Goal: Task Accomplishment & Management: Use online tool/utility

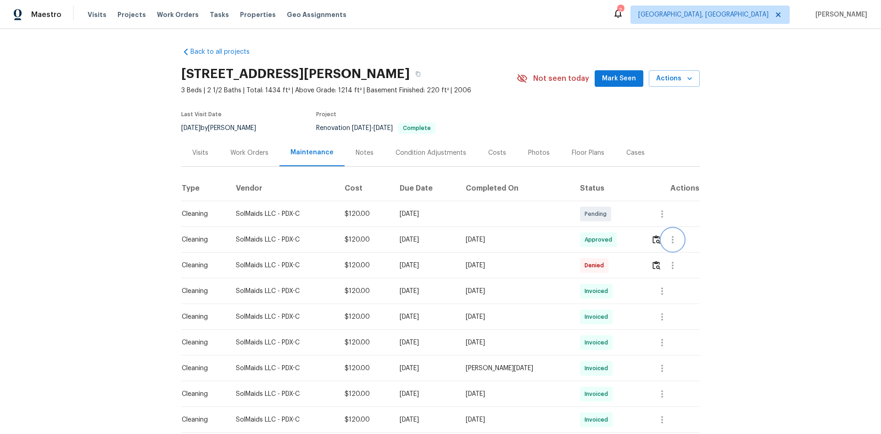
click at [669, 245] on icon "button" at bounding box center [672, 239] width 11 height 11
click at [672, 262] on li "View details" at bounding box center [692, 263] width 64 height 15
click at [738, 351] on div at bounding box center [440, 217] width 881 height 434
click at [739, 341] on div "Back to all projects 18485 SW Stepping Stone Dr Apt 51, Beaverton, OR 97003 3 B…" at bounding box center [440, 231] width 881 height 405
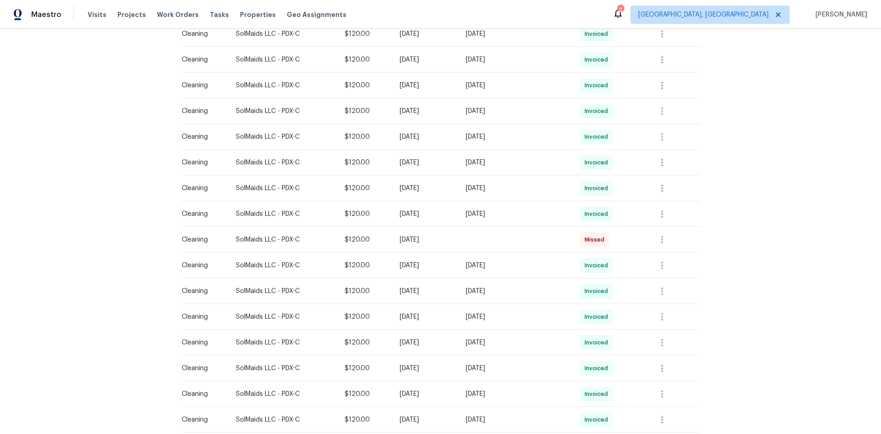
scroll to position [499, 0]
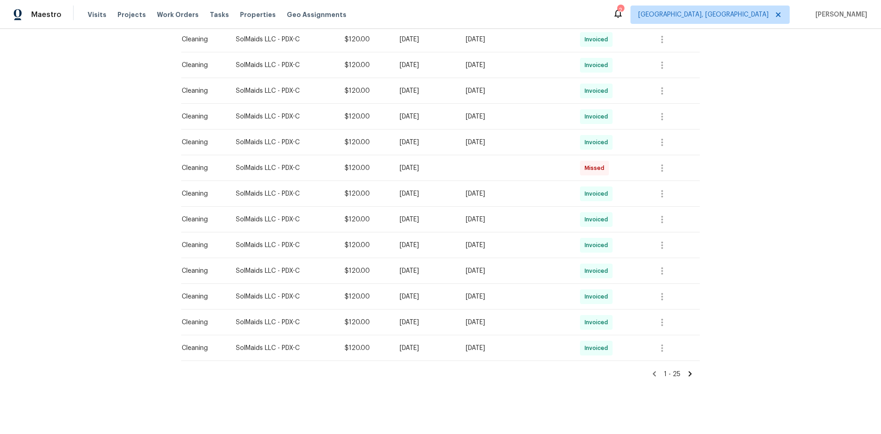
click at [729, 268] on div "Back to all projects 18485 SW Stepping Stone Dr Apt 51, Beaverton, OR 97003 3 B…" at bounding box center [440, 231] width 881 height 405
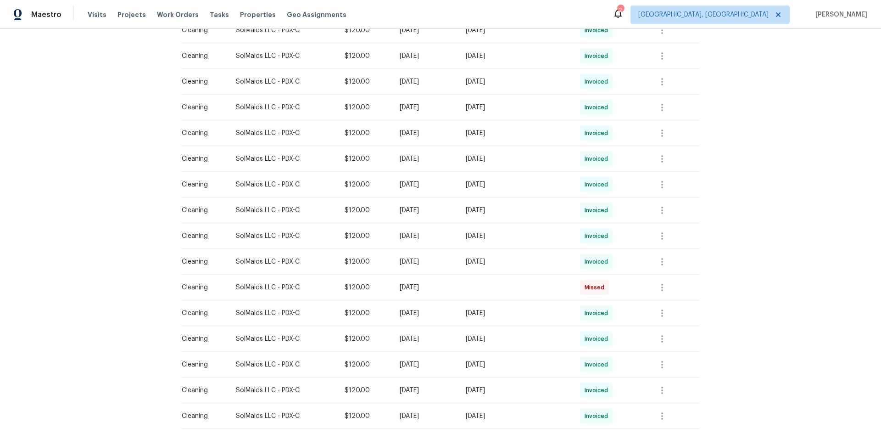
scroll to position [178, 0]
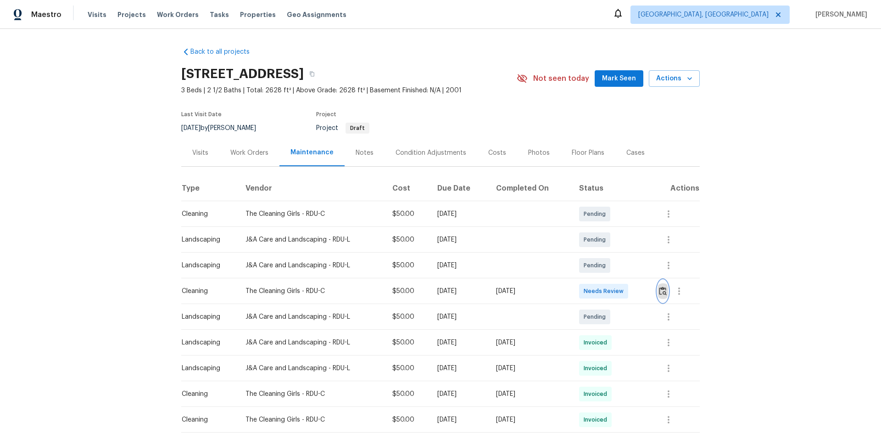
click at [662, 285] on button "button" at bounding box center [663, 291] width 11 height 22
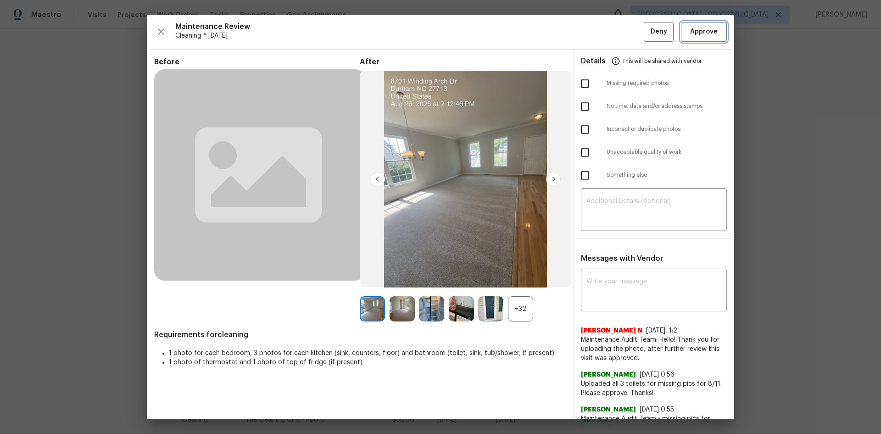
click at [701, 34] on span "Approve" at bounding box center [704, 31] width 28 height 11
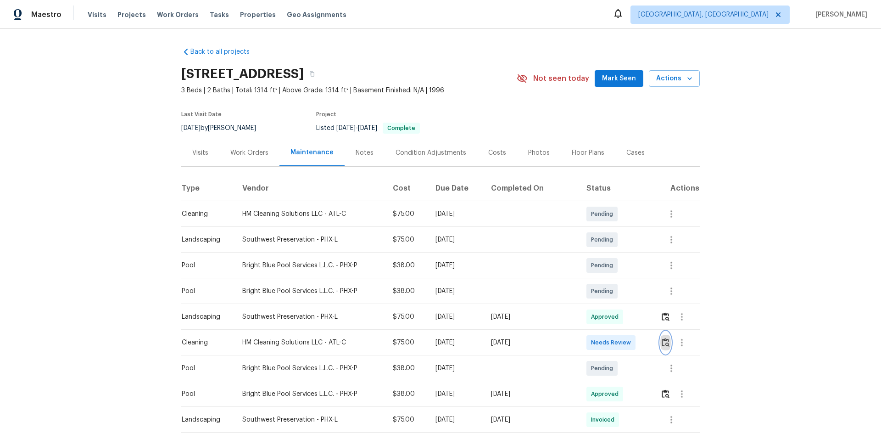
click at [663, 339] on img "button" at bounding box center [666, 342] width 8 height 9
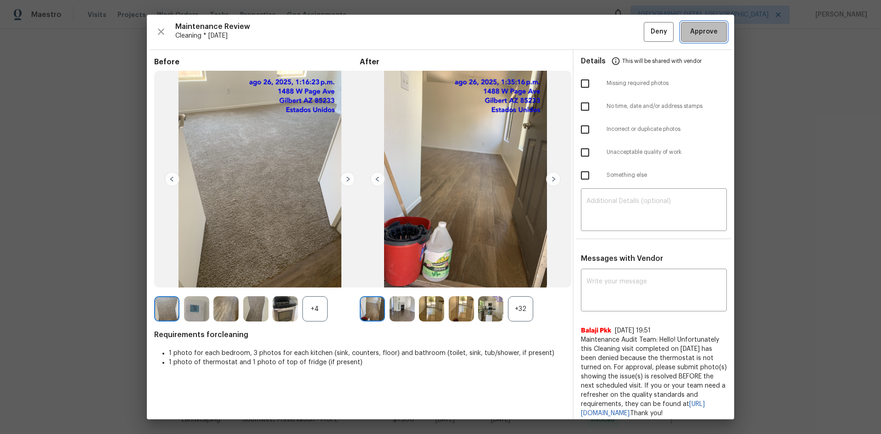
click at [696, 32] on span "Approve" at bounding box center [704, 31] width 28 height 11
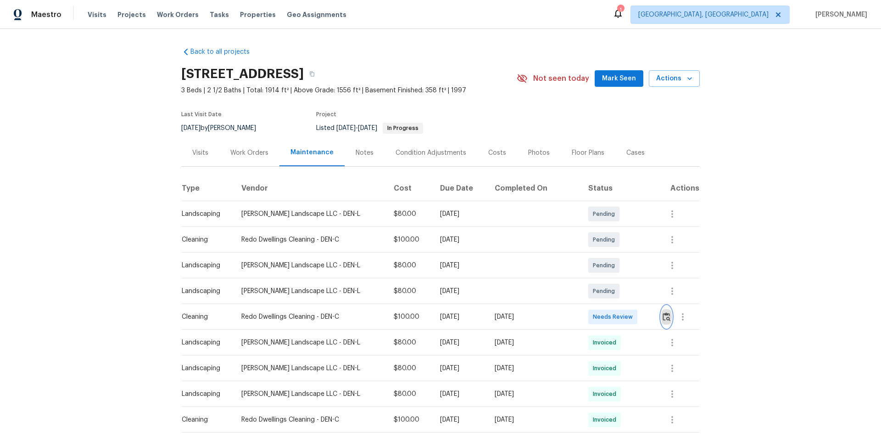
click at [663, 317] on img "button" at bounding box center [667, 316] width 8 height 9
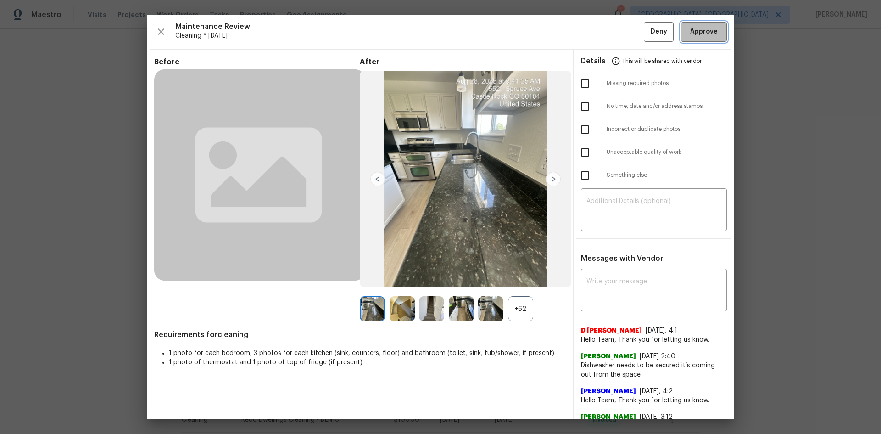
click at [706, 33] on span "Approve" at bounding box center [704, 31] width 28 height 11
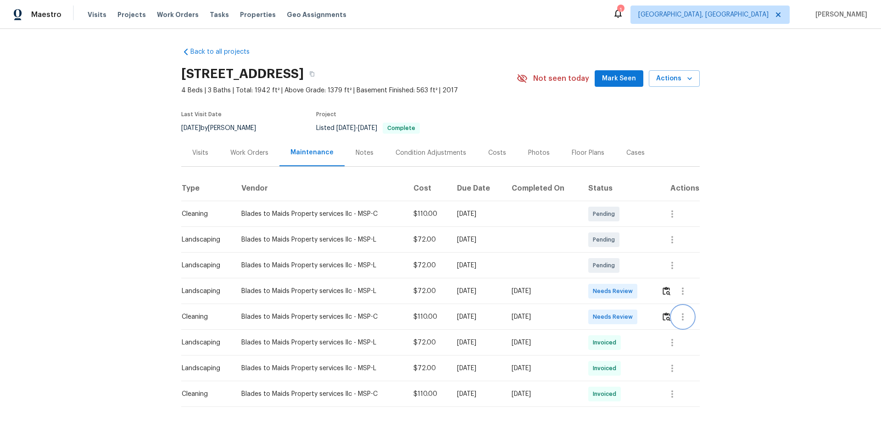
click at [679, 319] on icon "button" at bounding box center [682, 316] width 11 height 11
click at [811, 315] on div at bounding box center [440, 217] width 881 height 434
click at [671, 396] on icon "button" at bounding box center [672, 393] width 2 height 7
click at [684, 399] on li "View details" at bounding box center [692, 399] width 64 height 15
drag, startPoint x: 202, startPoint y: 89, endPoint x: 228, endPoint y: 90, distance: 25.7
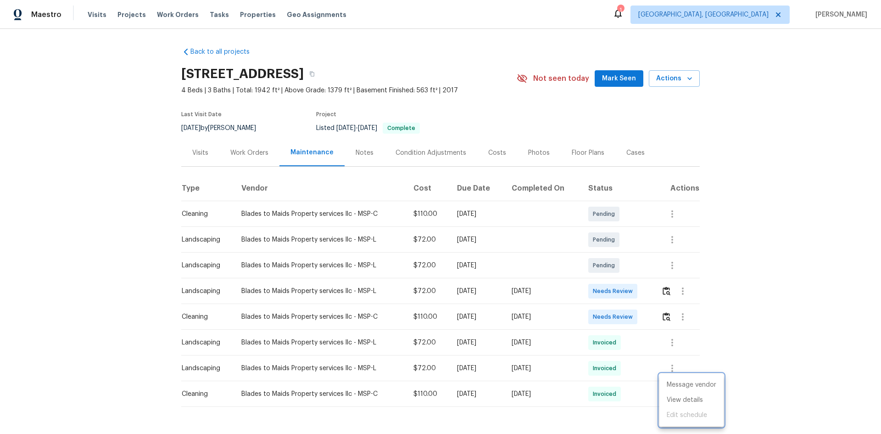
click at [228, 90] on div at bounding box center [440, 217] width 881 height 434
